Goal: Transaction & Acquisition: Obtain resource

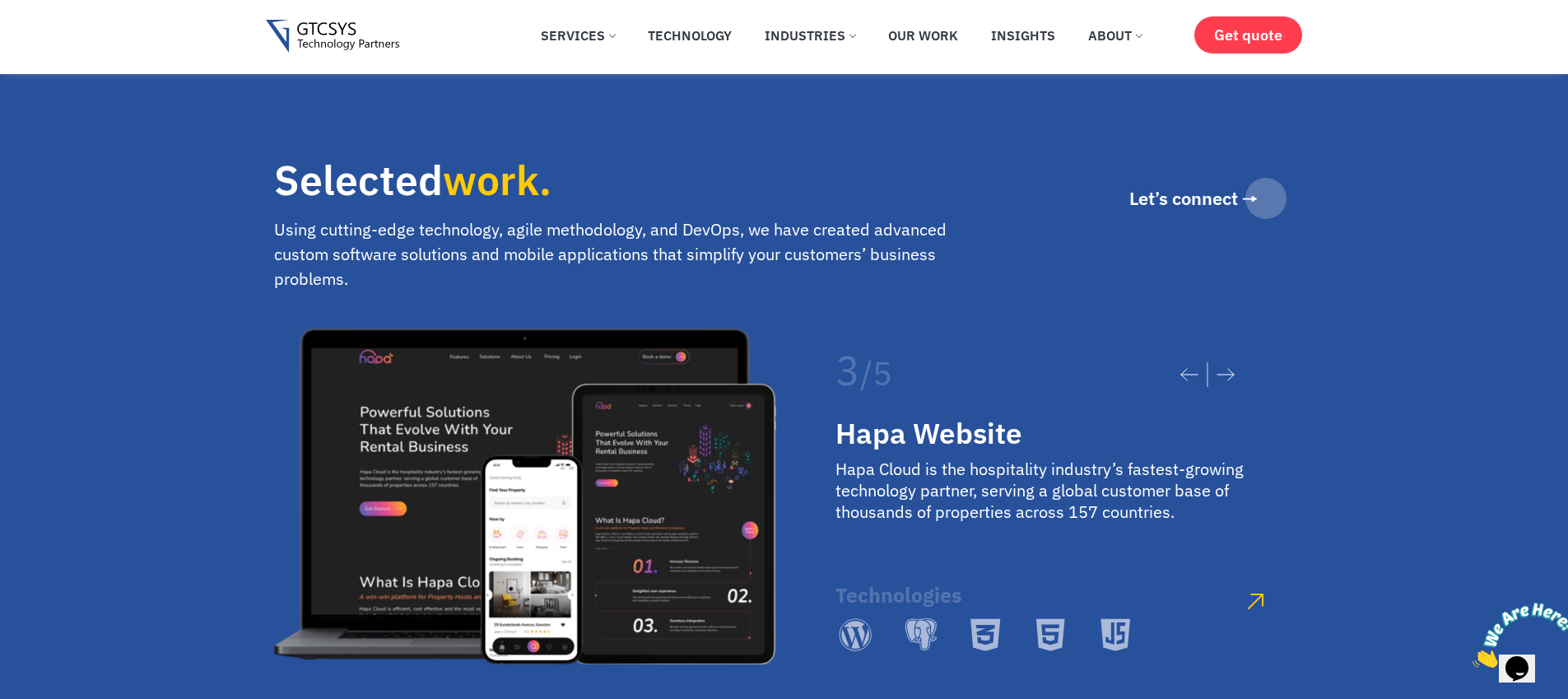
scroll to position [2847, 0]
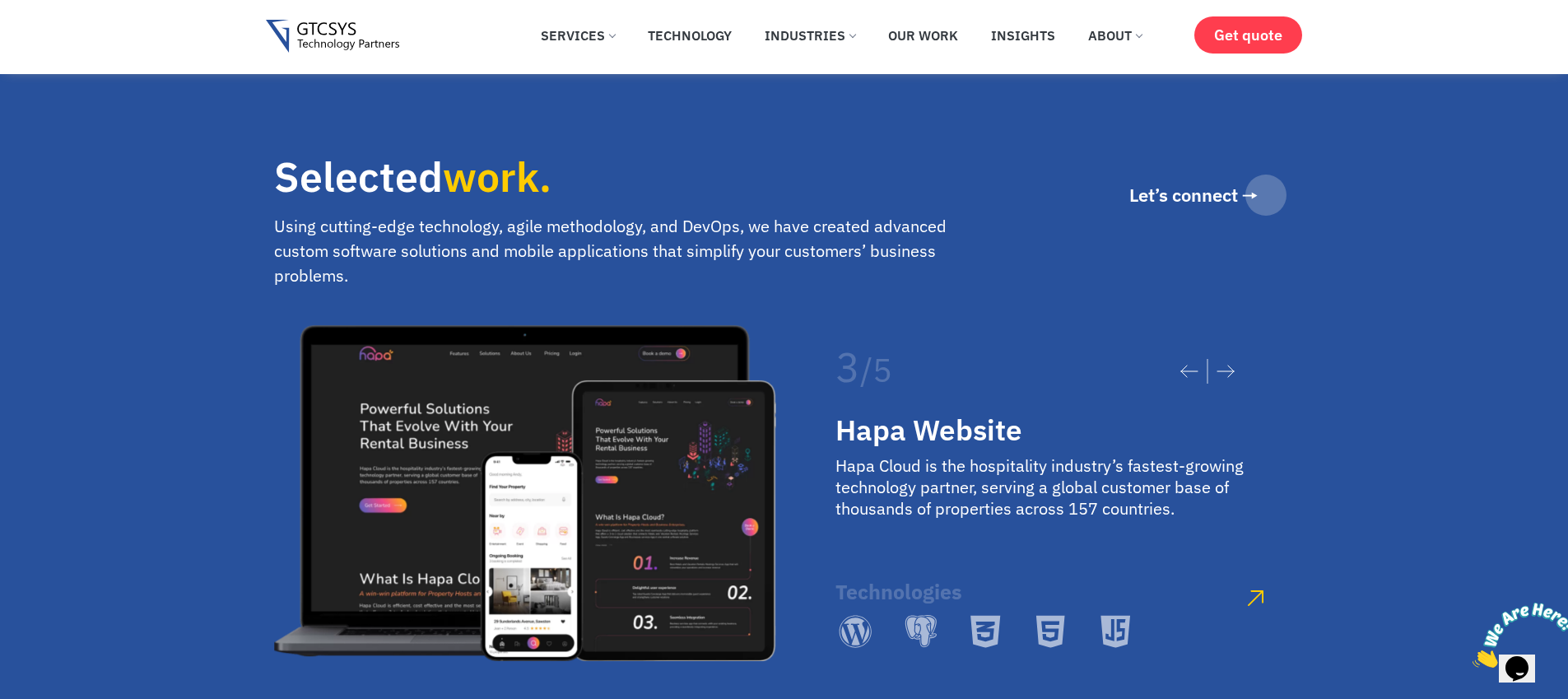
click at [1224, 365] on icon at bounding box center [1225, 371] width 18 height 13
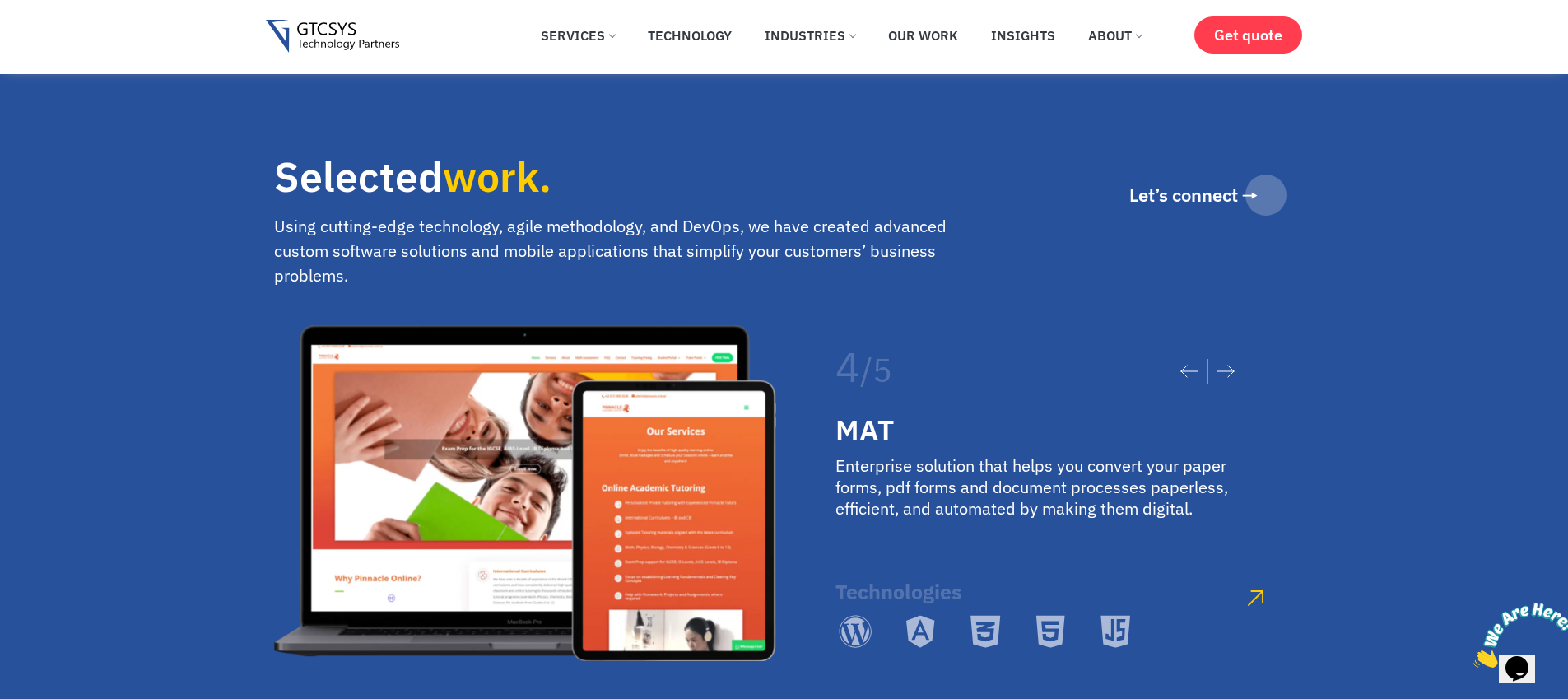
click at [1224, 365] on icon at bounding box center [1225, 371] width 18 height 13
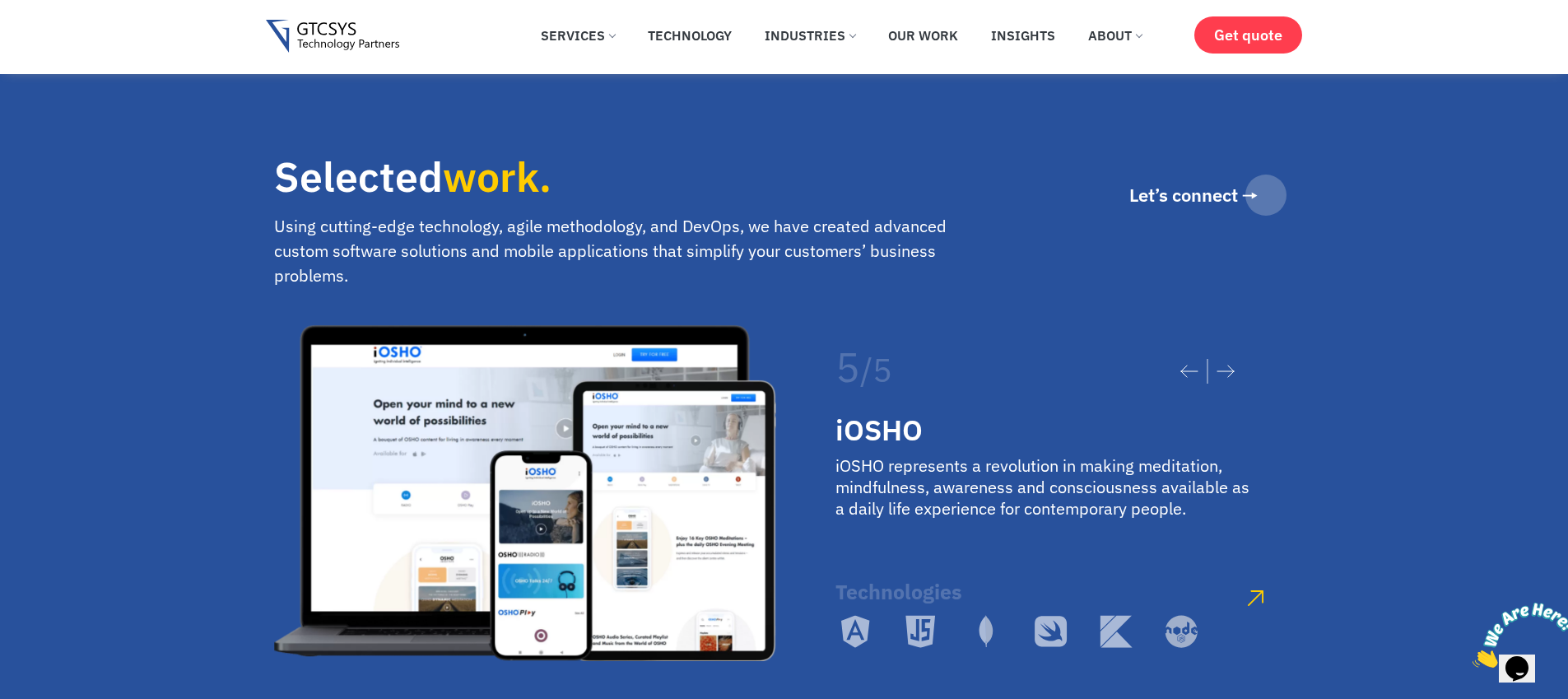
click at [1224, 365] on icon at bounding box center [1225, 371] width 18 height 13
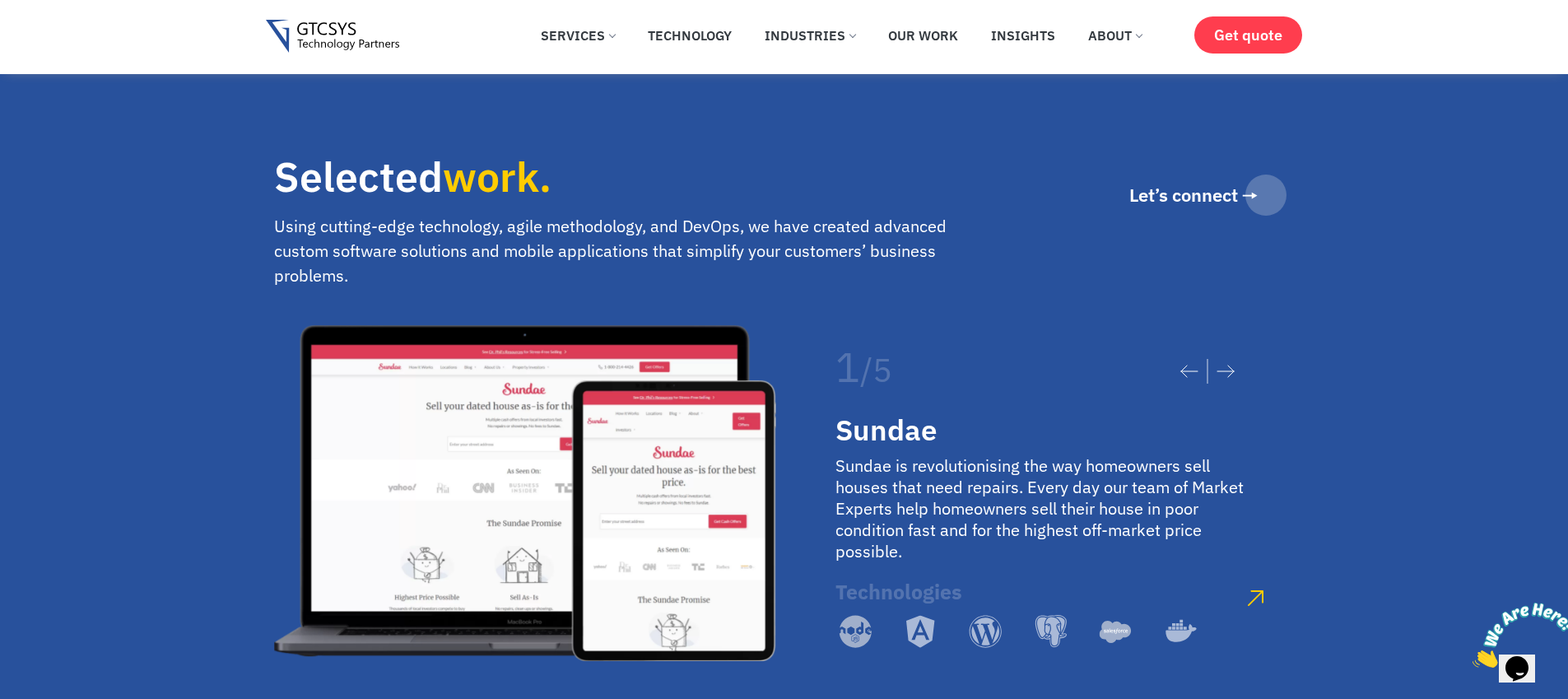
click at [1224, 365] on icon at bounding box center [1225, 371] width 18 height 13
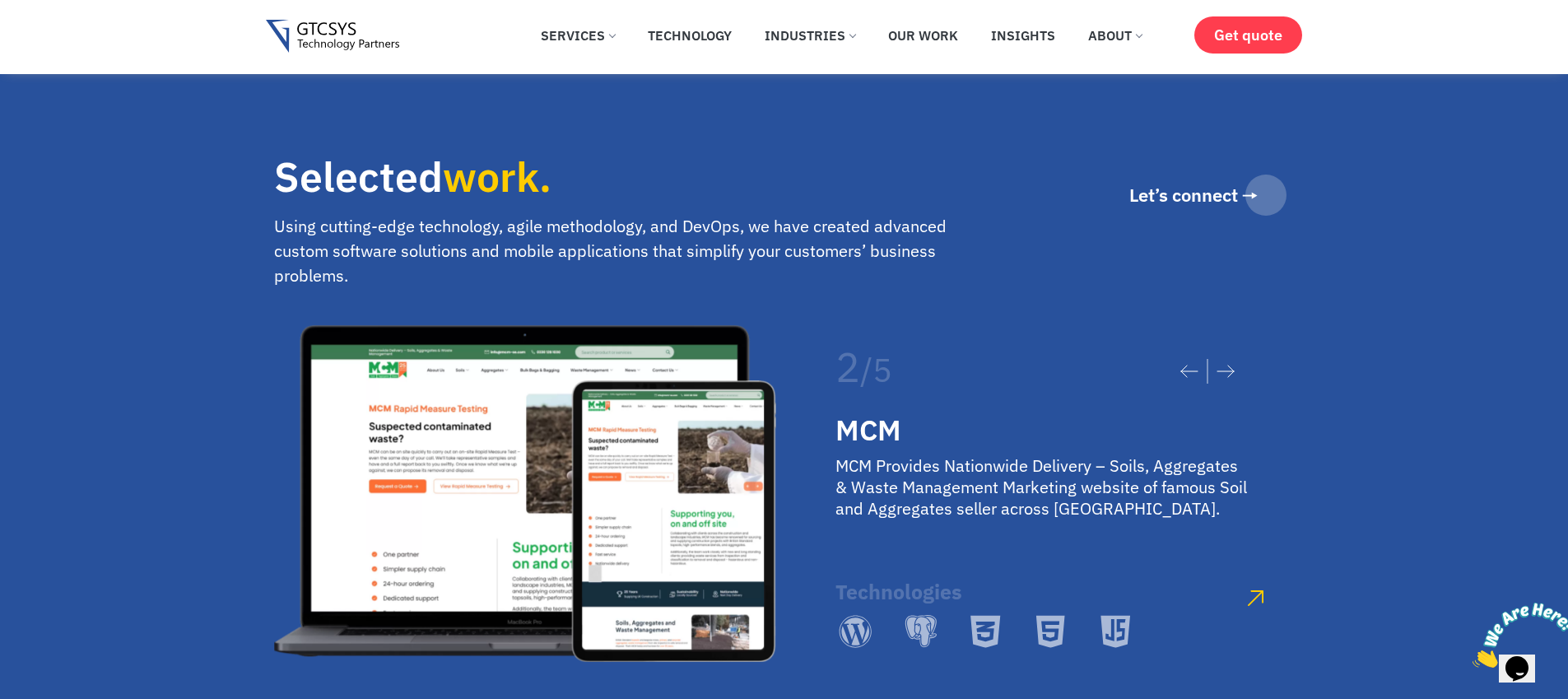
click at [1224, 365] on icon at bounding box center [1225, 371] width 18 height 13
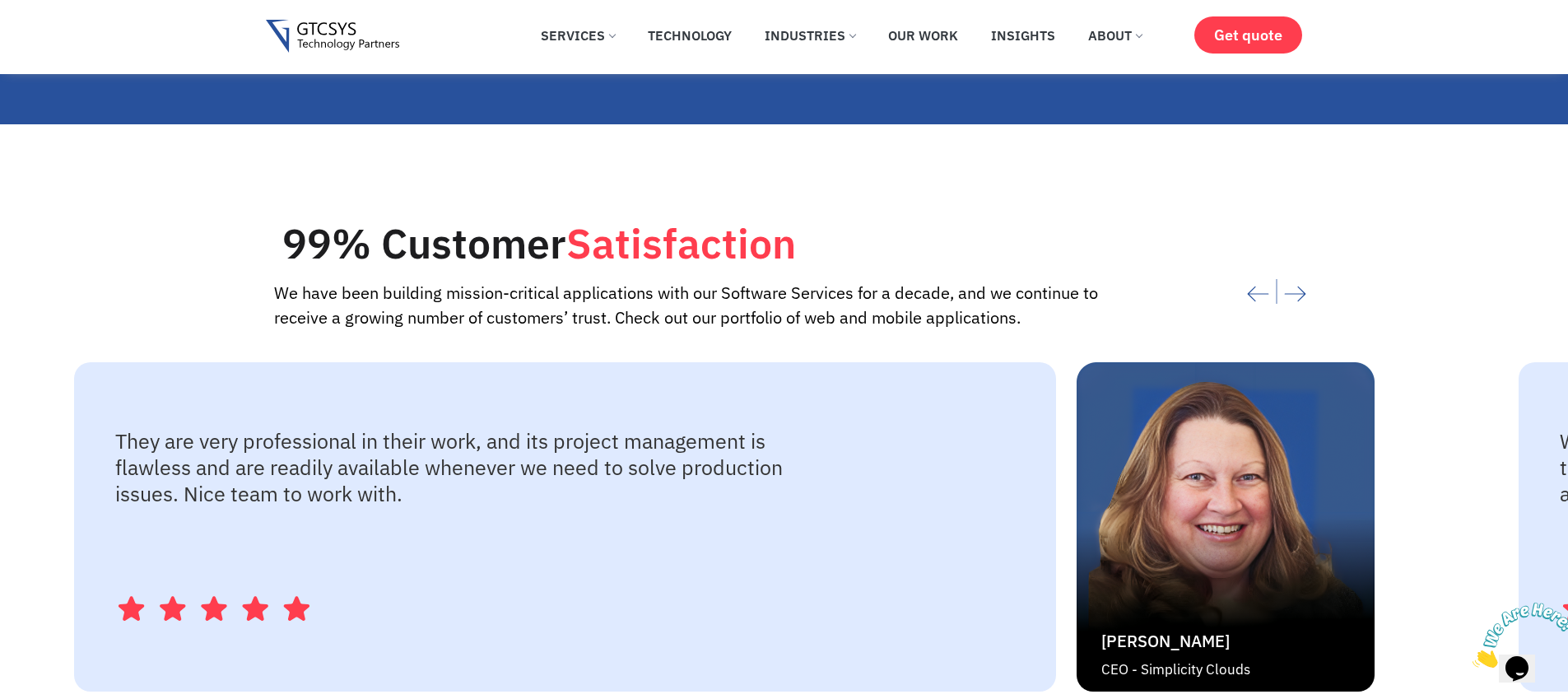
scroll to position [3480, 0]
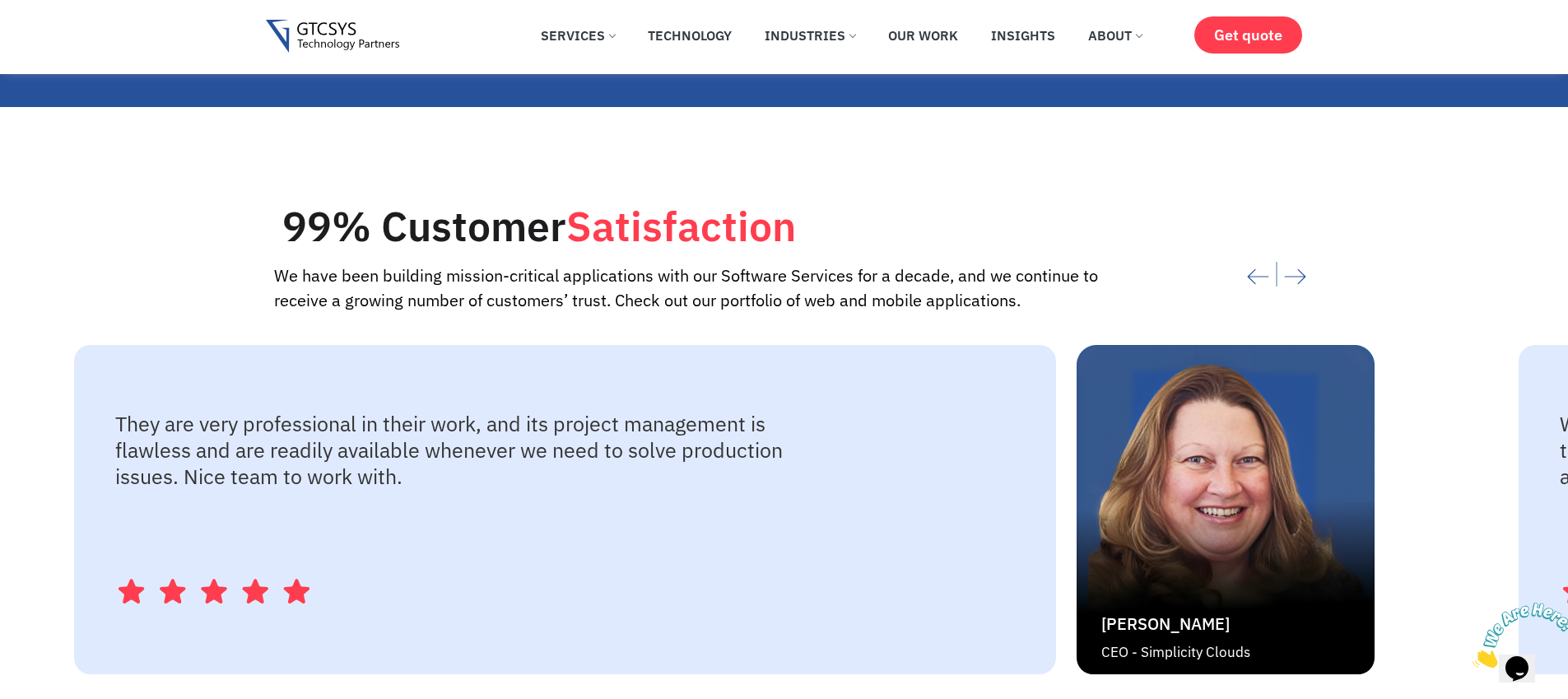
click at [1290, 259] on icon "Next slide" at bounding box center [1295, 277] width 22 height 36
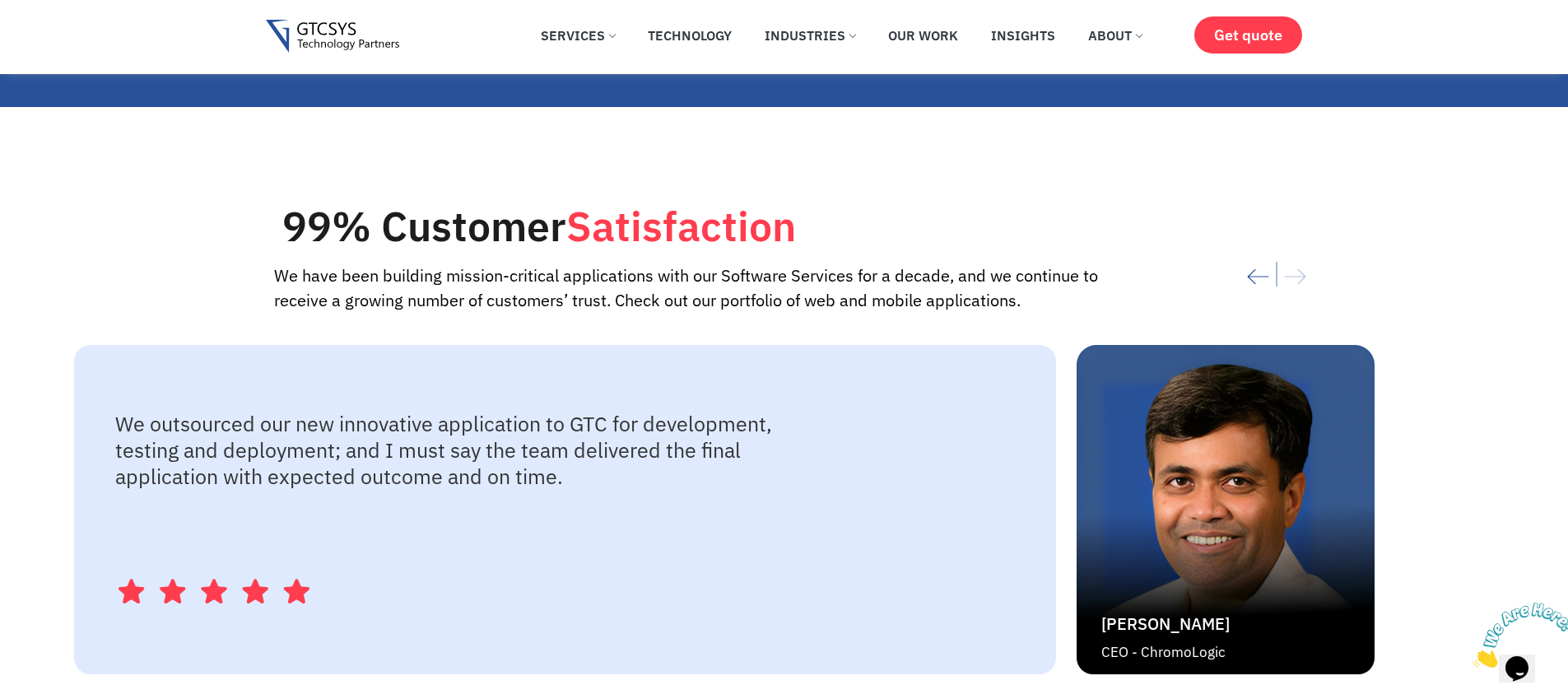
click at [1290, 254] on div at bounding box center [1206, 276] width 176 height 46
click at [1253, 259] on icon "Previous slide" at bounding box center [1258, 277] width 22 height 36
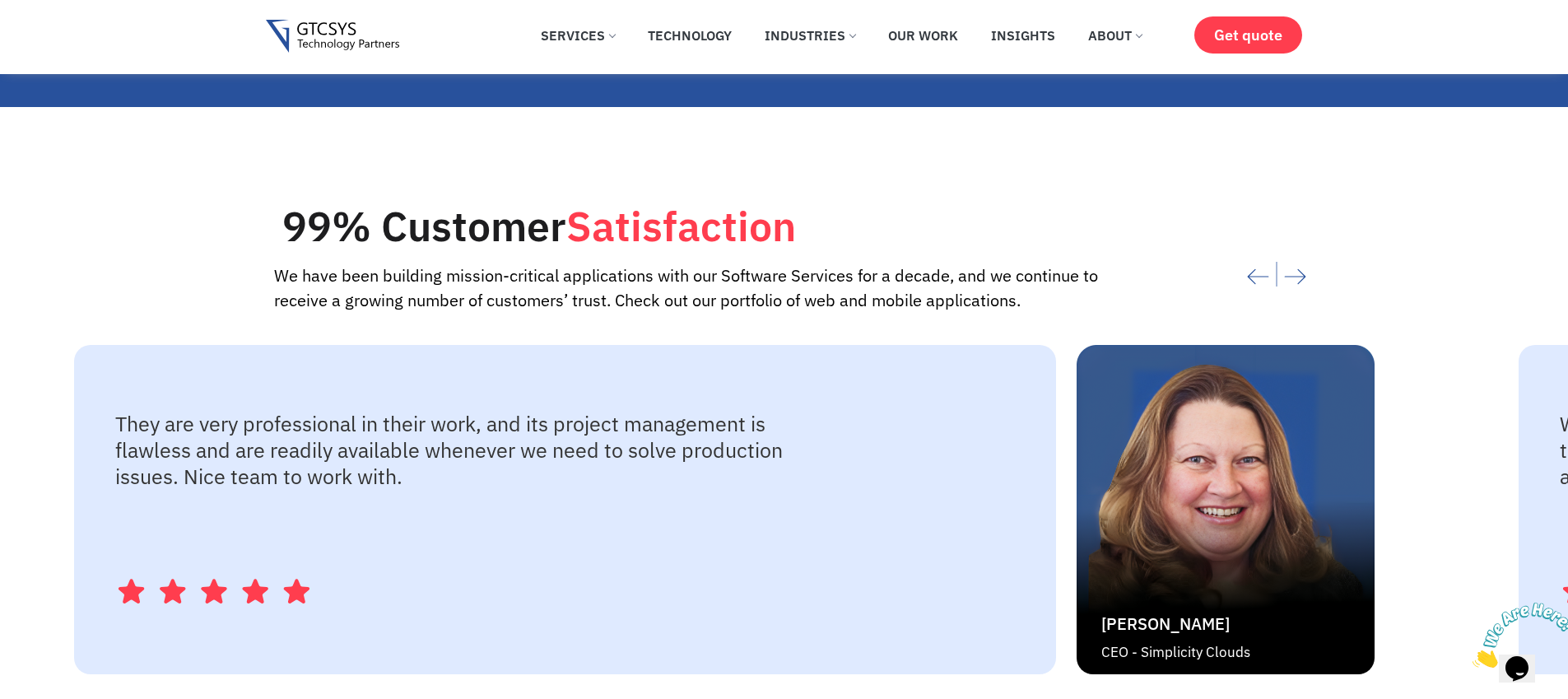
click at [1253, 259] on icon "Previous slide" at bounding box center [1258, 277] width 22 height 36
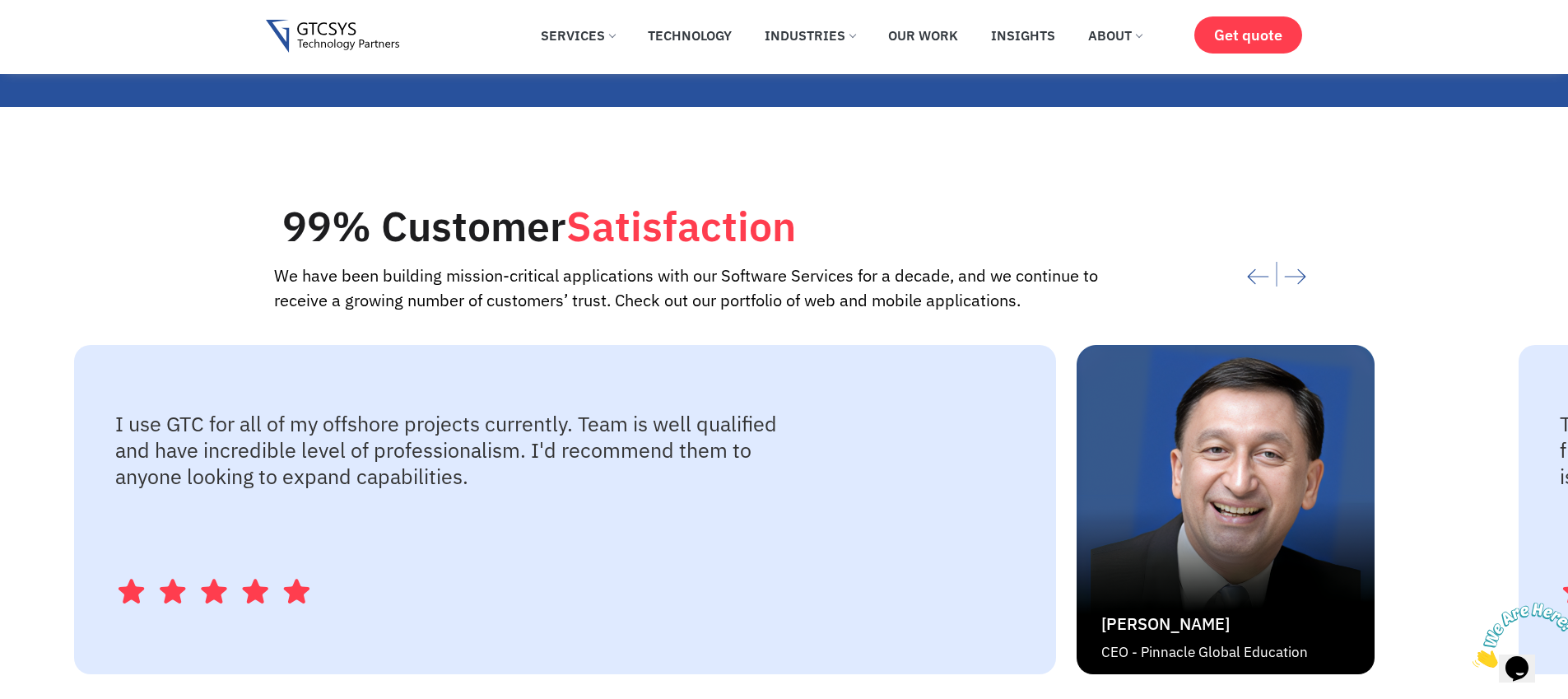
click at [1253, 259] on icon "Previous slide" at bounding box center [1258, 277] width 22 height 36
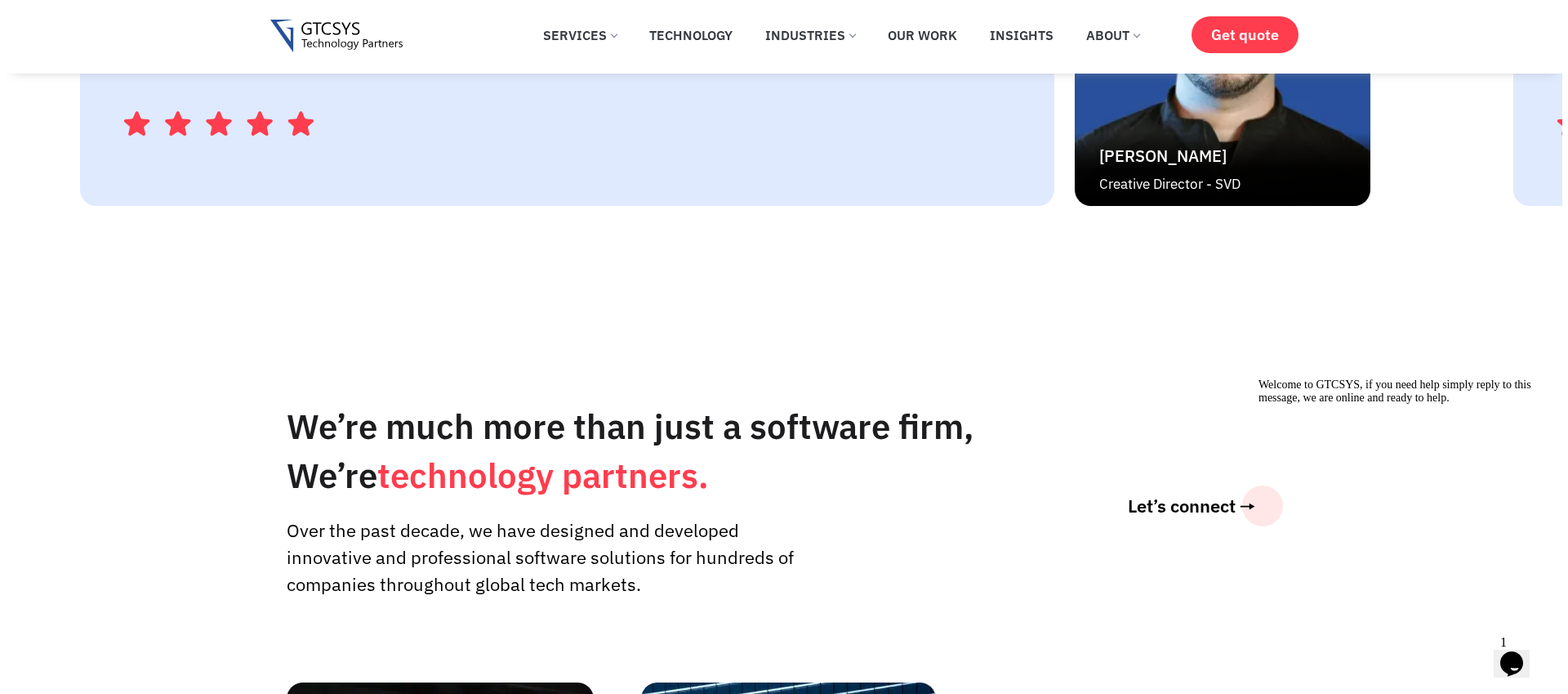
scroll to position [3918, 0]
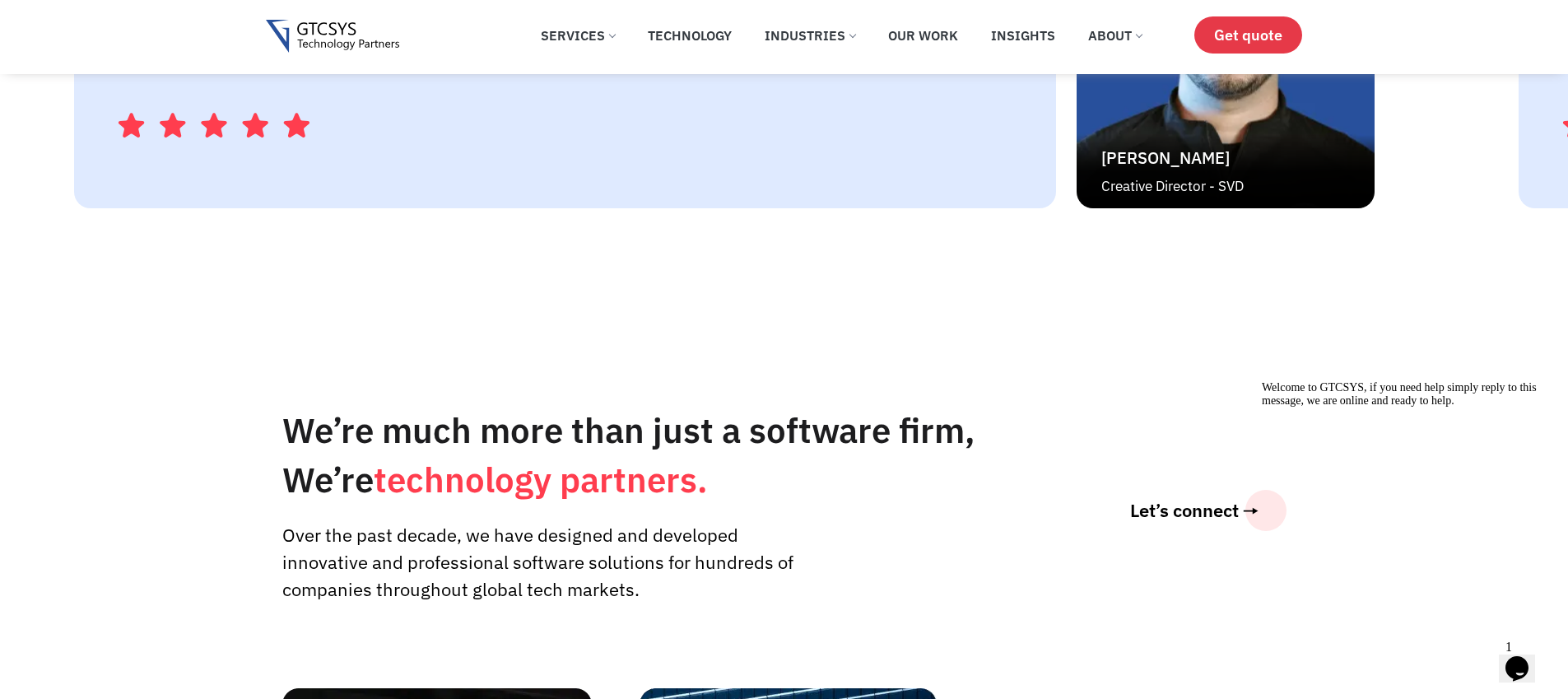
click at [1241, 47] on link "Get quote" at bounding box center [1248, 35] width 108 height 37
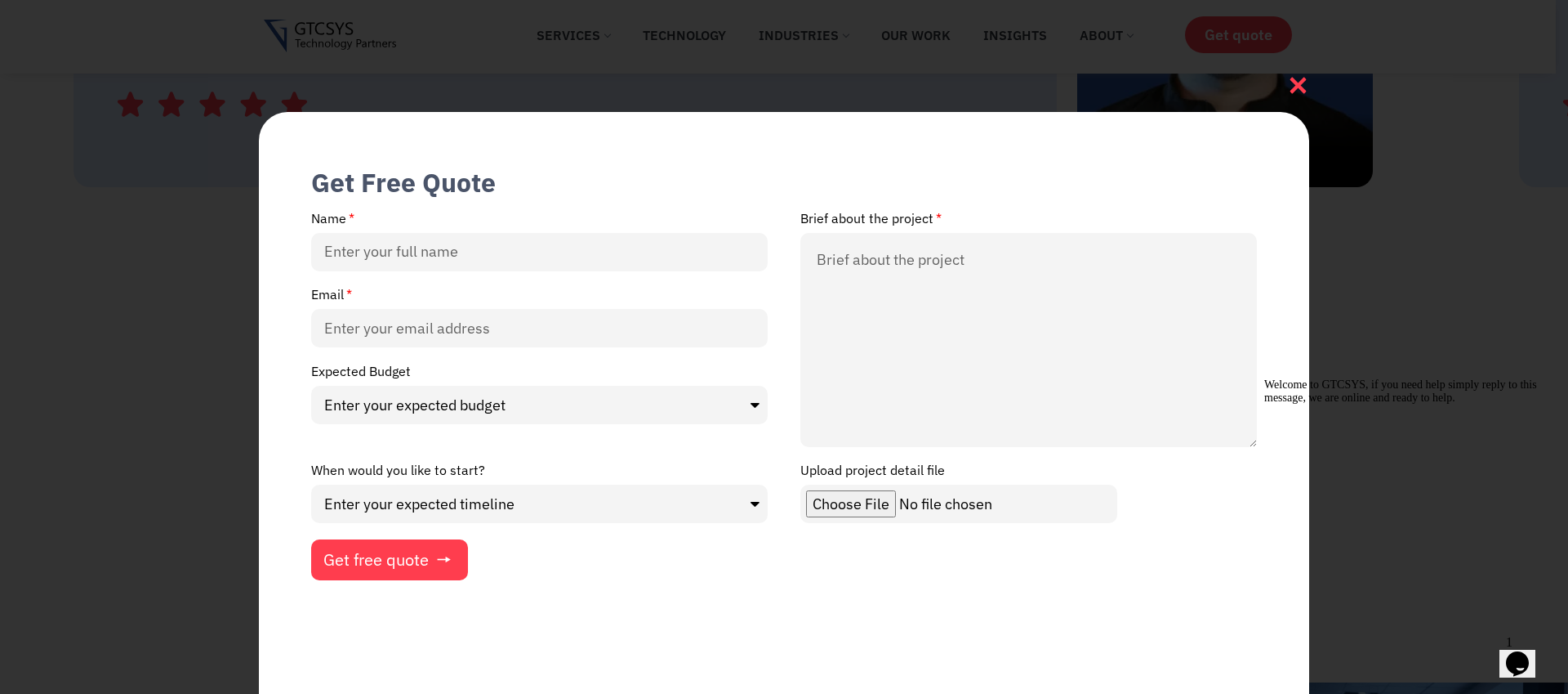
click at [1290, 73] on div at bounding box center [1298, 82] width 22 height 27
click at [1292, 75] on div at bounding box center [1298, 82] width 22 height 27
